Goal: Task Accomplishment & Management: Complete application form

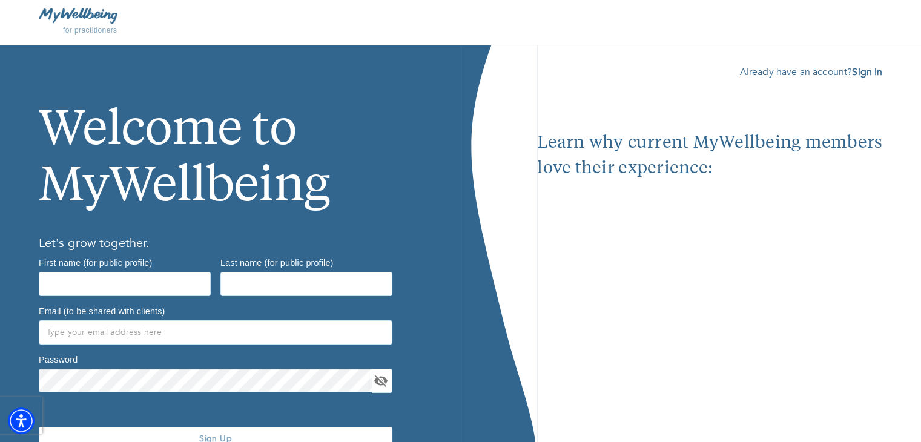
scroll to position [62, 0]
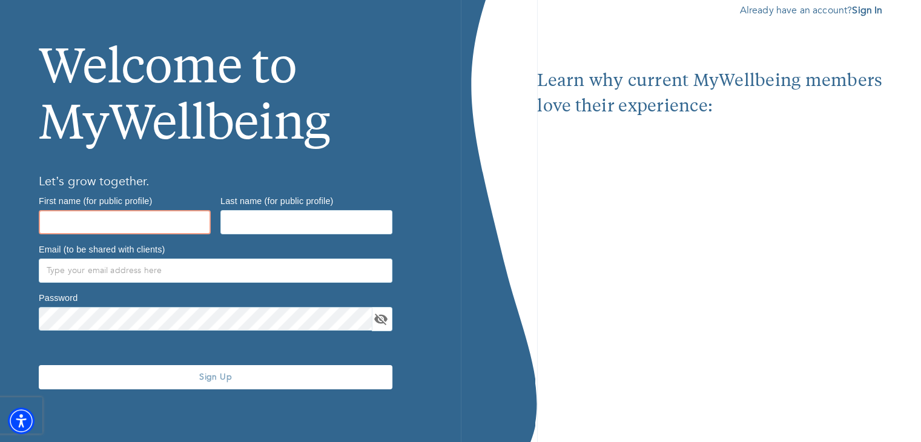
click at [100, 210] on input "text" at bounding box center [125, 222] width 172 height 24
type input "[PERSON_NAME]"
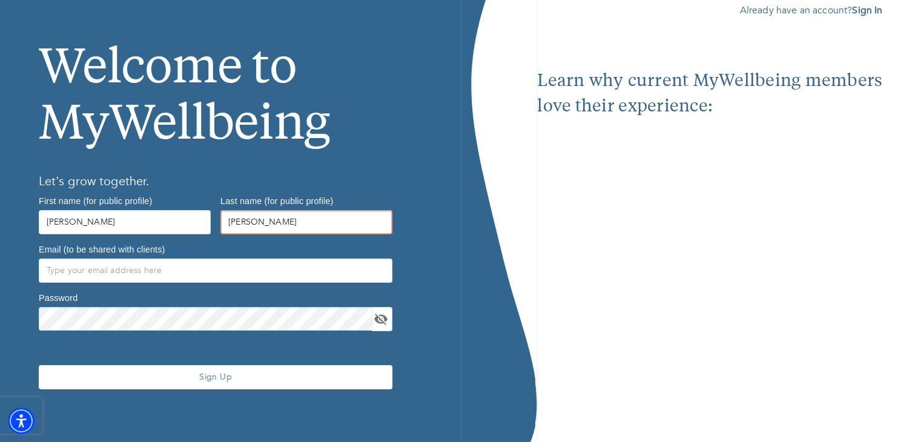
type input "[PERSON_NAME]"
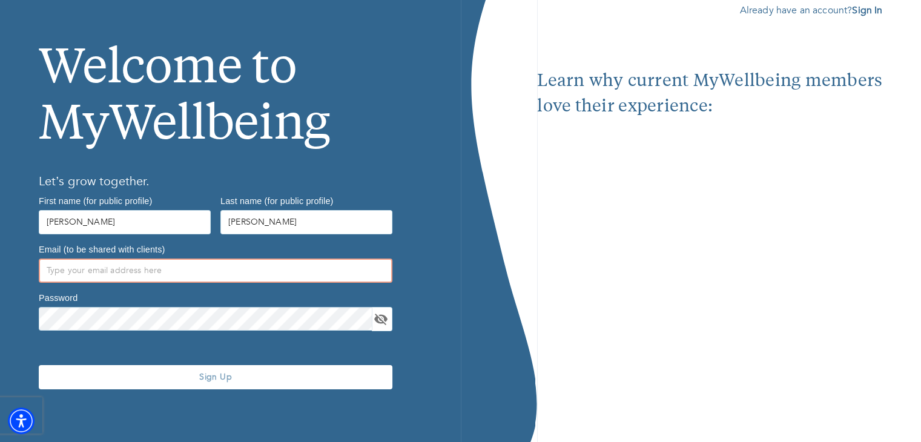
scroll to position [61, 0]
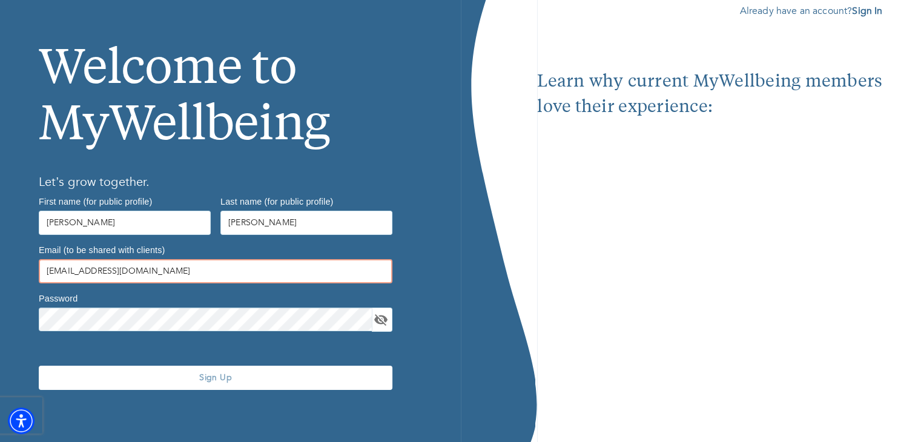
type input "[EMAIL_ADDRESS][DOMAIN_NAME]"
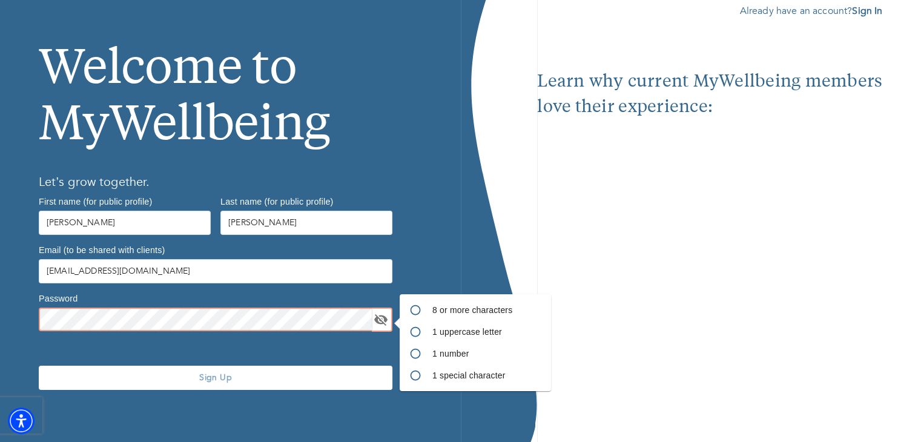
scroll to position [62, 0]
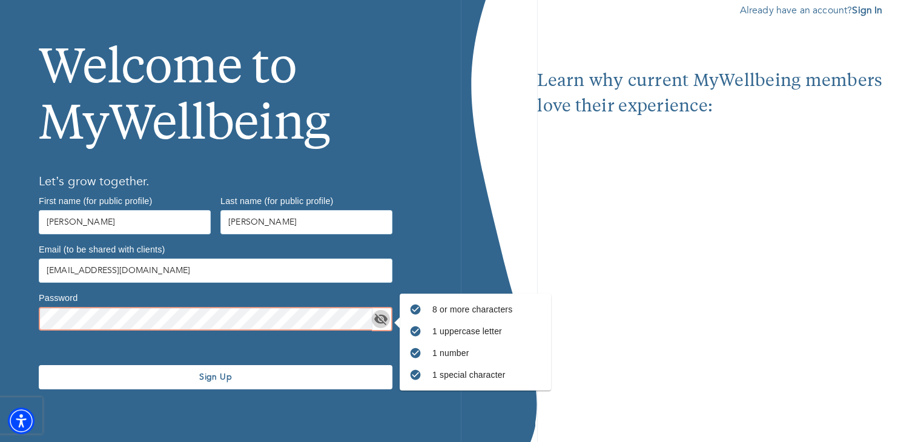
click at [385, 318] on icon "toggle password visibility" at bounding box center [380, 320] width 13 height 12
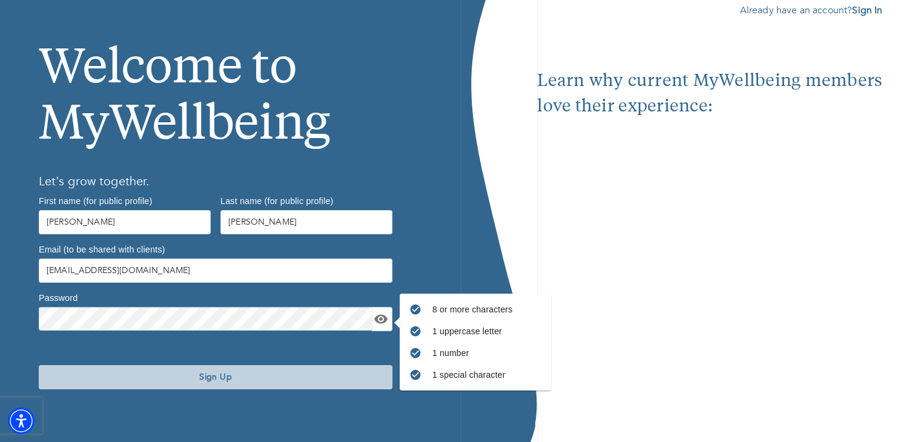
click at [225, 375] on span "Sign Up" at bounding box center [216, 377] width 344 height 12
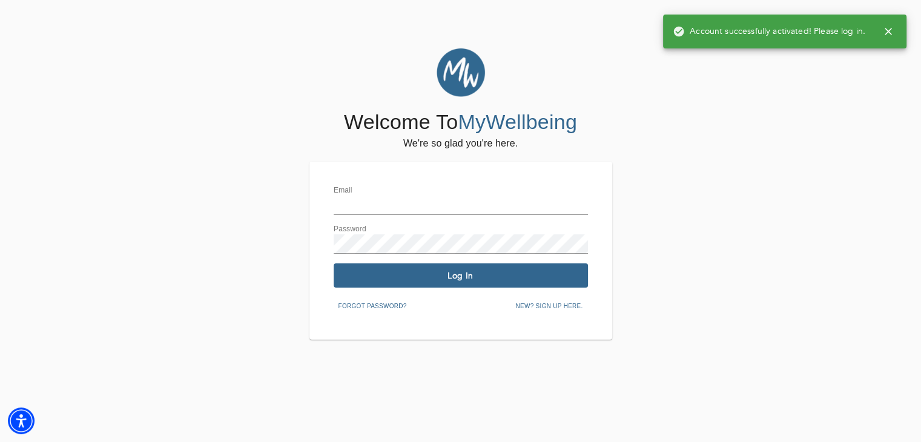
type input "[EMAIL_ADDRESS][DOMAIN_NAME]"
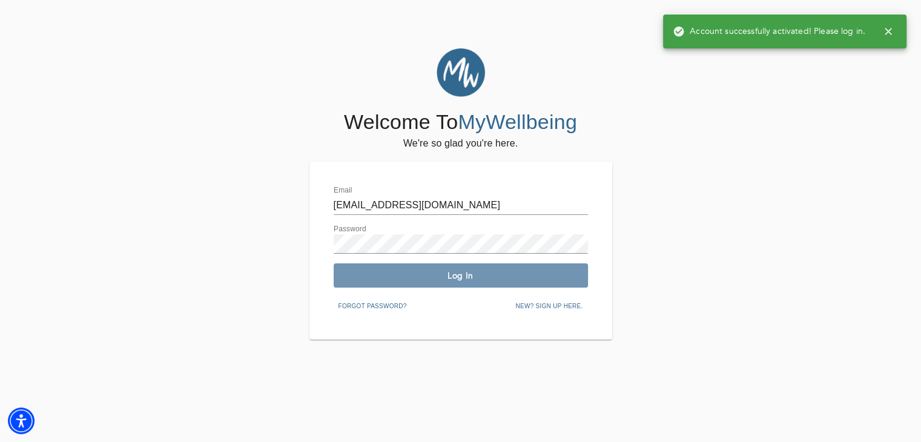
click at [449, 279] on span "Log In" at bounding box center [460, 276] width 245 height 12
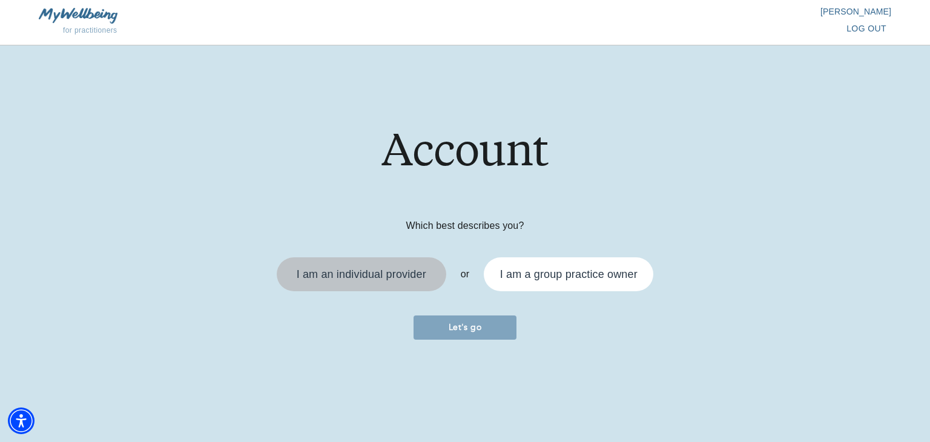
click at [397, 272] on div "I am an individual provider" at bounding box center [362, 274] width 130 height 11
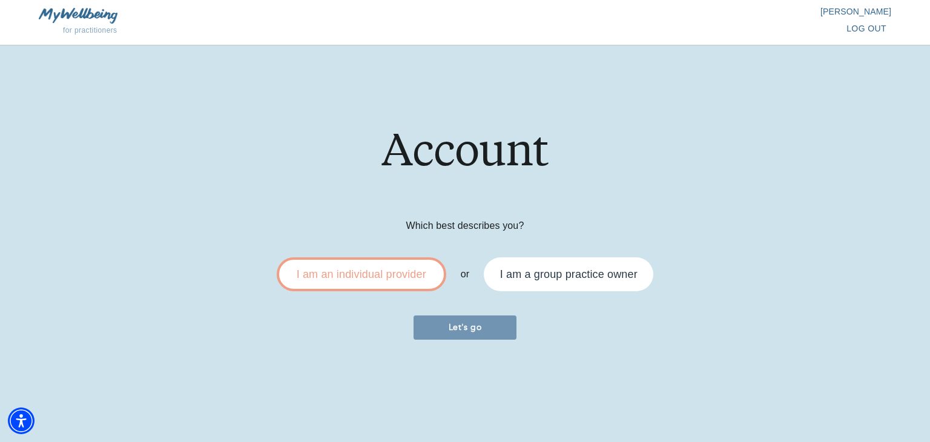
click at [481, 332] on span "Let's go" at bounding box center [464, 327] width 93 height 12
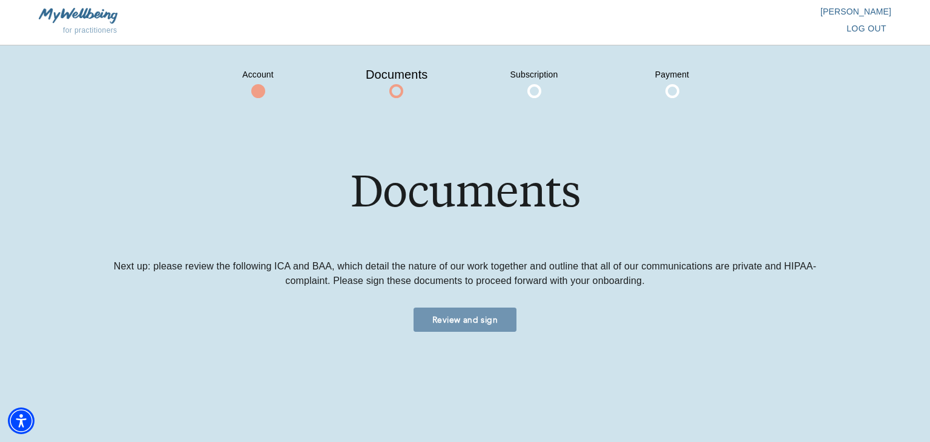
click at [476, 323] on span "Review and sign" at bounding box center [464, 320] width 93 height 12
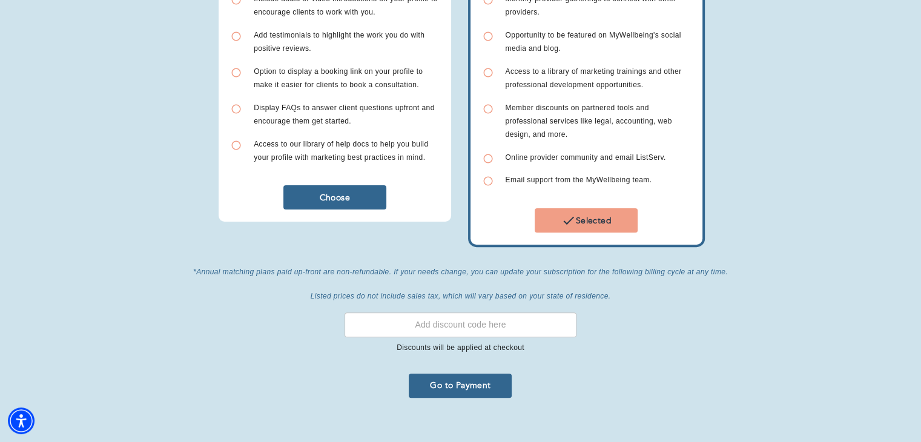
scroll to position [358, 0]
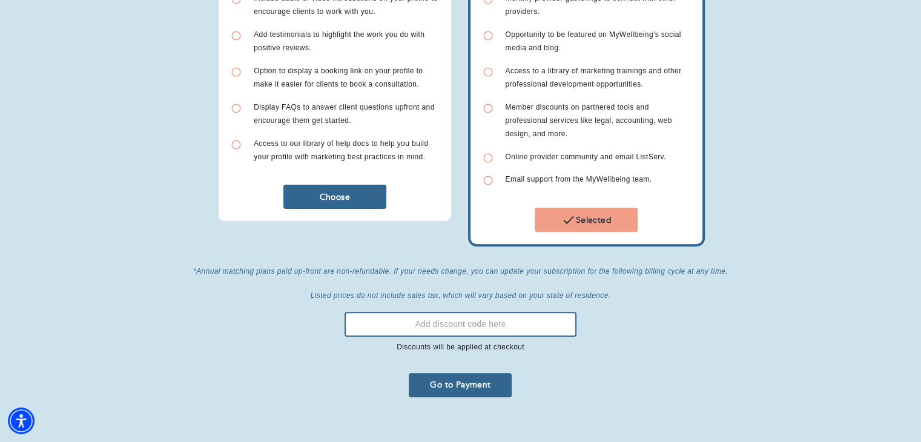
click at [448, 318] on input "text" at bounding box center [460, 324] width 232 height 25
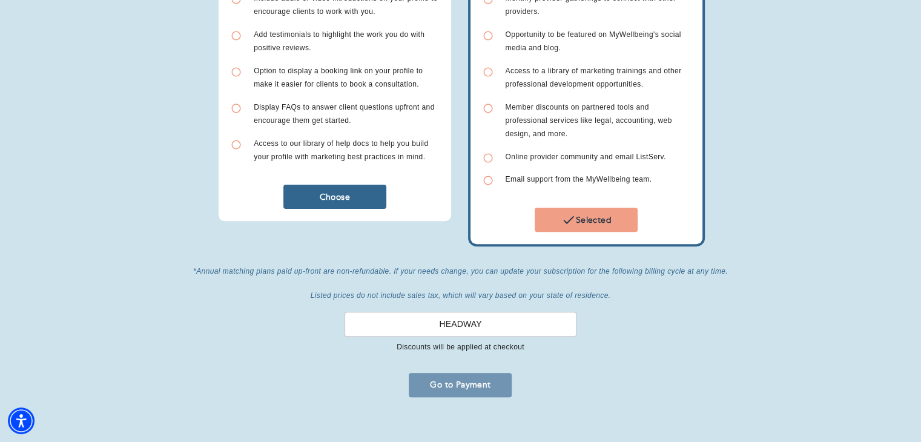
click at [493, 379] on span "Go to Payment" at bounding box center [459, 385] width 93 height 12
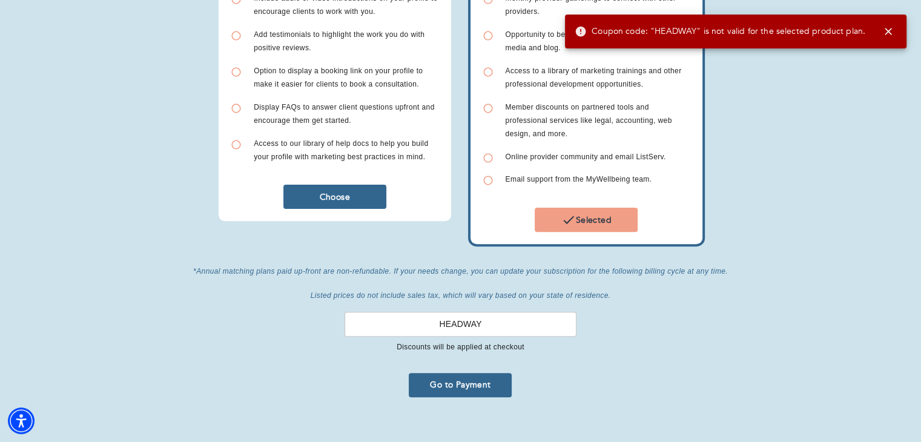
click at [504, 312] on input "HEADWAY" at bounding box center [460, 324] width 232 height 25
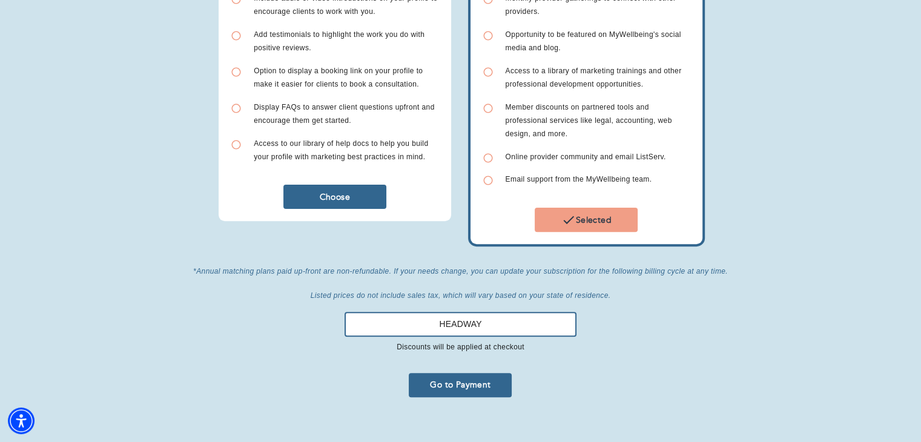
click at [504, 312] on input "HEADWAY" at bounding box center [460, 324] width 232 height 25
type input "PARTNER10"
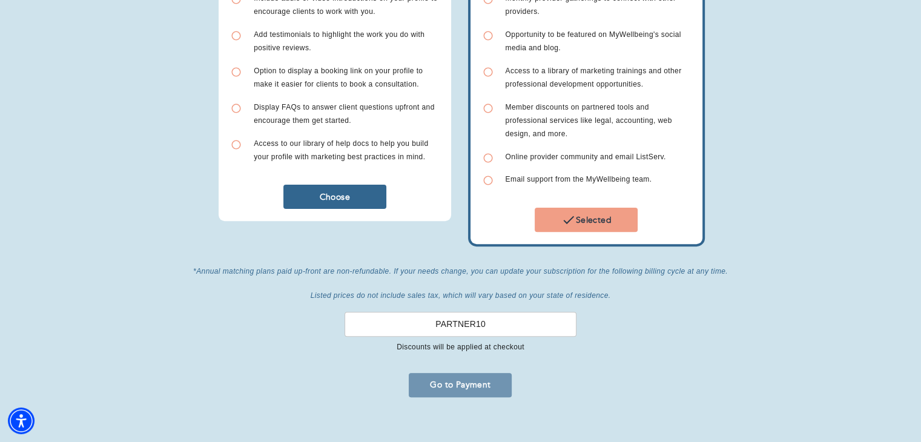
click at [473, 382] on button "Go to Payment" at bounding box center [460, 385] width 103 height 24
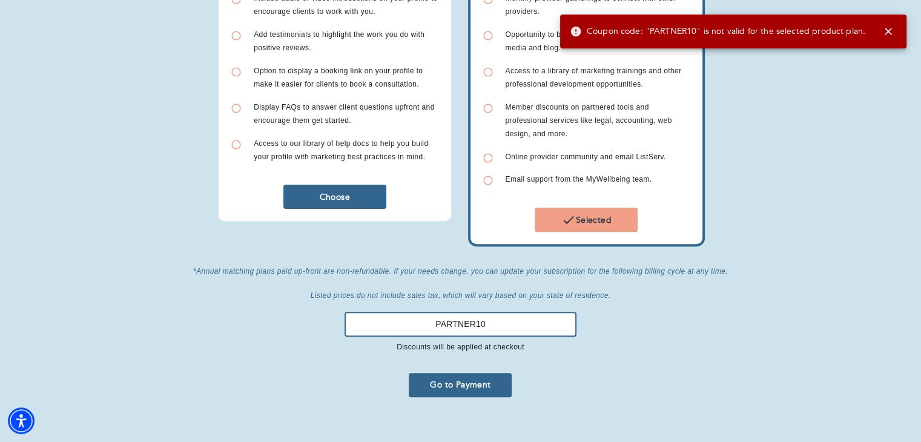
click at [470, 312] on input "PARTNER10" at bounding box center [460, 324] width 232 height 25
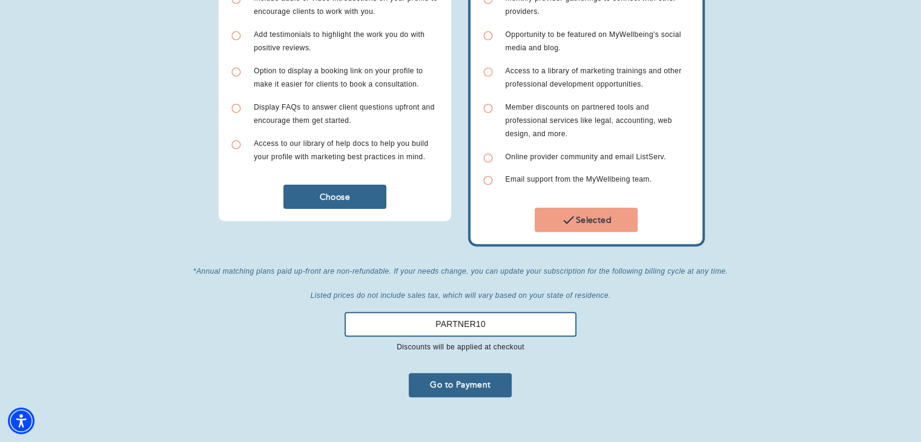
click at [470, 312] on input "PARTNER10" at bounding box center [460, 324] width 232 height 25
type input "JOIN10"
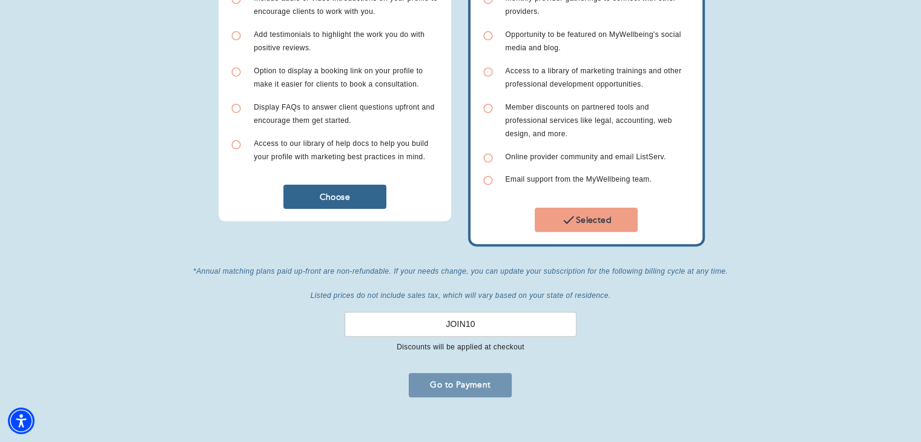
click at [473, 379] on span "Go to Payment" at bounding box center [459, 385] width 93 height 12
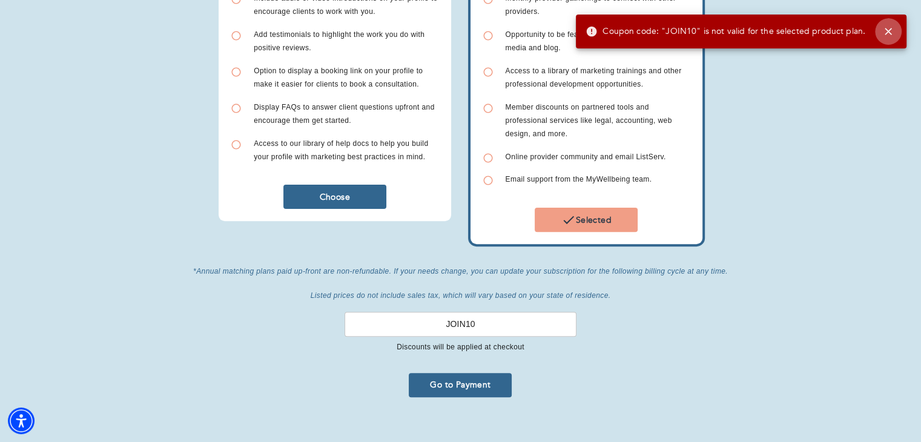
click at [884, 32] on icon "button" at bounding box center [888, 31] width 12 height 12
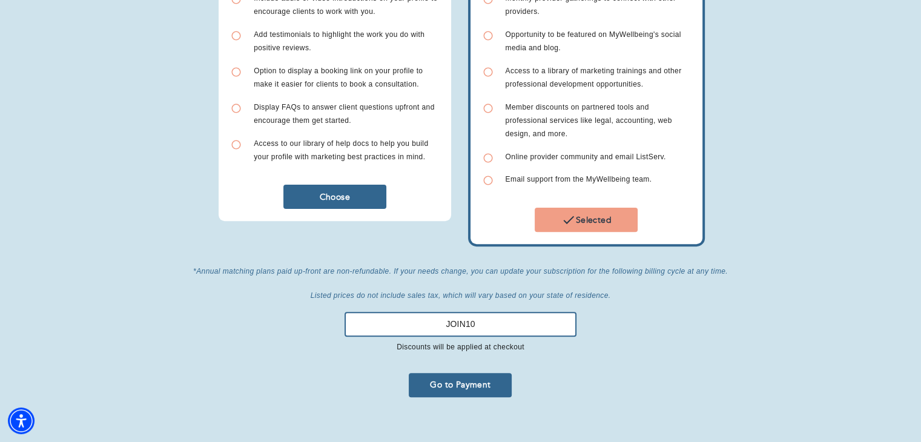
drag, startPoint x: 488, startPoint y: 311, endPoint x: 363, endPoint y: 289, distance: 127.2
click at [363, 302] on div "JOIN10 ​ Discounts will be applied at checkout" at bounding box center [460, 332] width 251 height 61
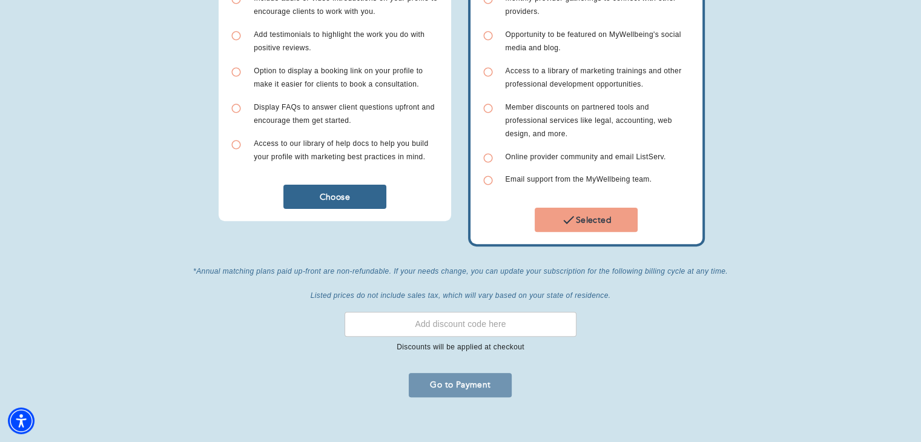
click at [468, 379] on span "Go to Payment" at bounding box center [459, 385] width 93 height 12
